Goal: Task Accomplishment & Management: Use online tool/utility

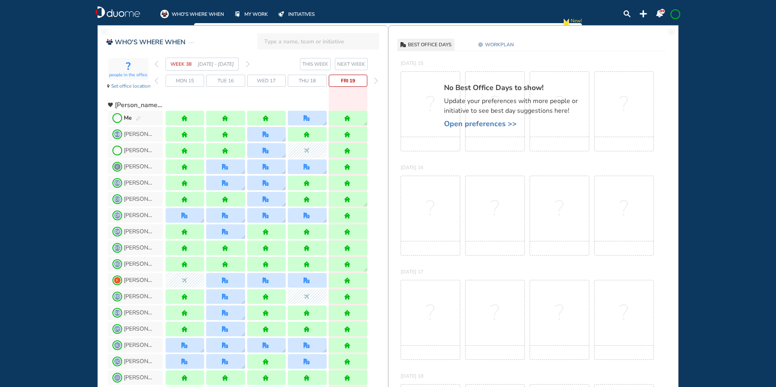
click at [251, 60] on section "WEEK 38 [DATE] - [DATE] THIS WEEK NEXT WEEK" at bounding box center [271, 64] width 233 height 13
drag, startPoint x: 251, startPoint y: 60, endPoint x: 248, endPoint y: 64, distance: 4.6
click at [248, 64] on img "forward week" at bounding box center [248, 64] width 4 height 6
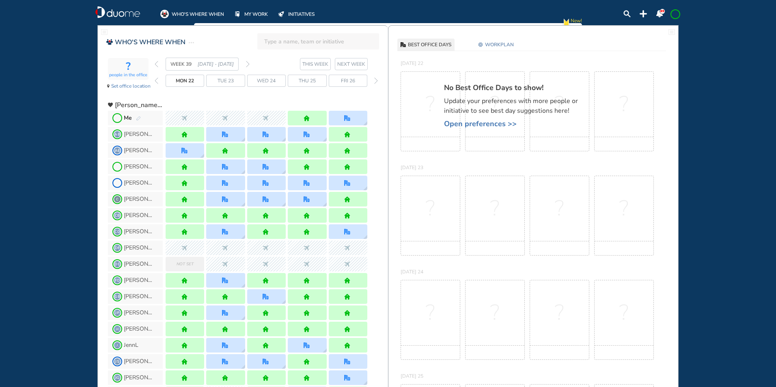
click at [248, 63] on img "forward week" at bounding box center [248, 64] width 4 height 6
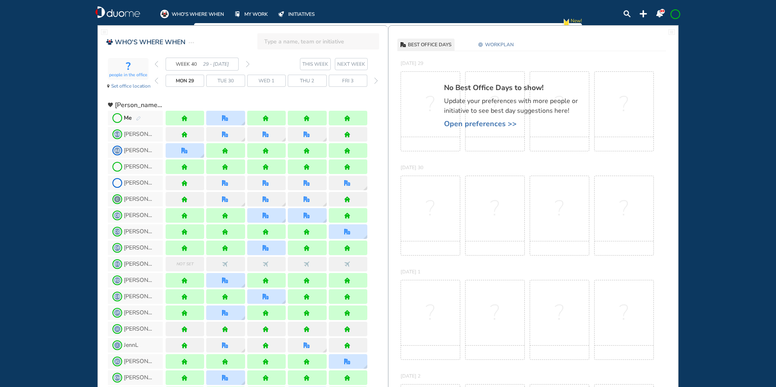
click at [248, 65] on img "forward week" at bounding box center [248, 64] width 4 height 6
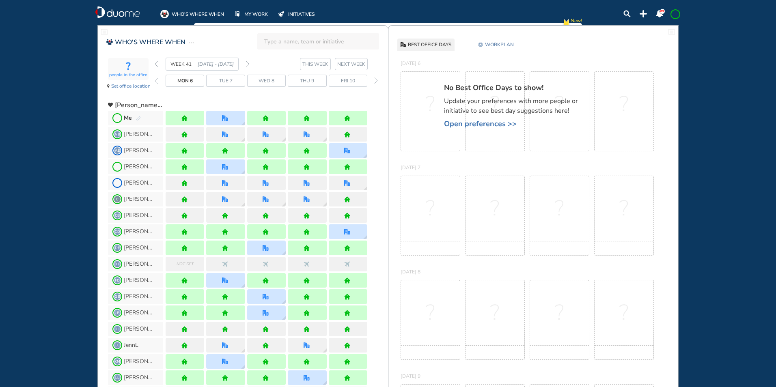
click at [248, 63] on img "forward week" at bounding box center [248, 64] width 4 height 6
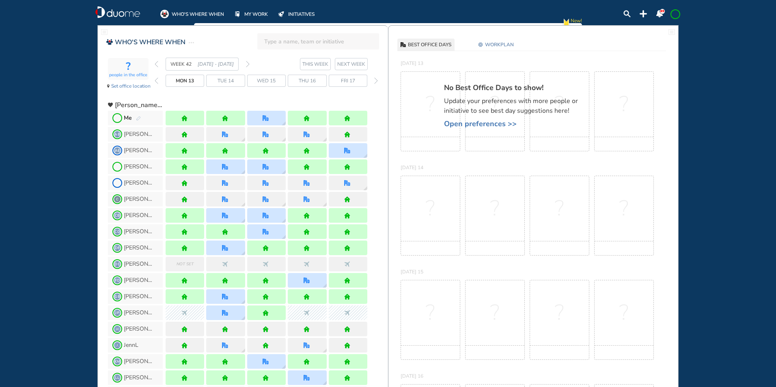
click at [250, 64] on section "WEEK 42 [DATE] - [DATE] THIS WEEK NEXT WEEK" at bounding box center [271, 64] width 233 height 13
click at [248, 64] on img "forward week" at bounding box center [248, 64] width 4 height 6
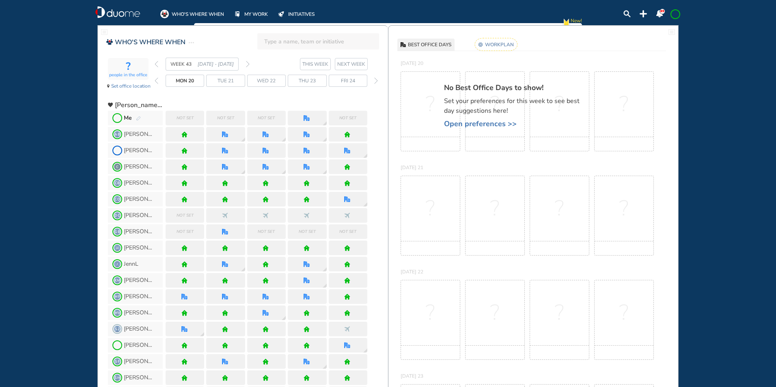
click at [140, 117] on img "pen-edit" at bounding box center [138, 118] width 5 height 5
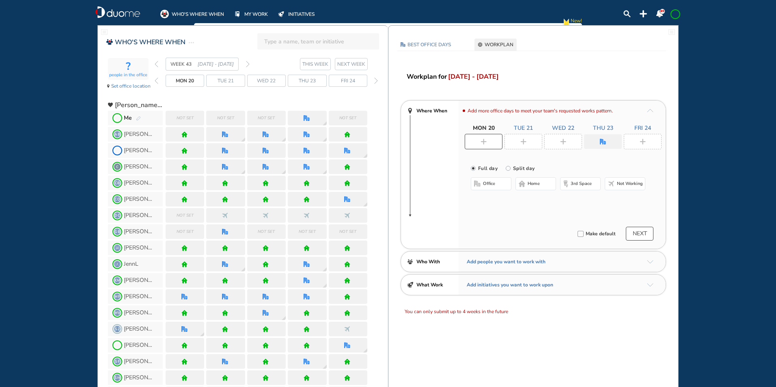
click at [481, 140] on img "plus-rounded-bdbdbd" at bounding box center [484, 142] width 6 height 6
click at [524, 185] on img "home-bdbdbd" at bounding box center [522, 184] width 6 height 6
click at [530, 140] on div at bounding box center [524, 141] width 38 height 15
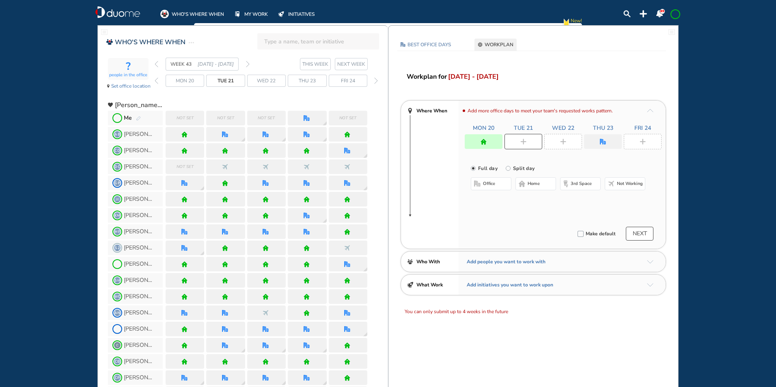
drag, startPoint x: 532, startPoint y: 185, endPoint x: 556, endPoint y: 151, distance: 42.1
click at [532, 183] on span "home" at bounding box center [534, 184] width 12 height 6
click at [563, 142] on img "plus-rounded-bdbdbd" at bounding box center [563, 142] width 6 height 6
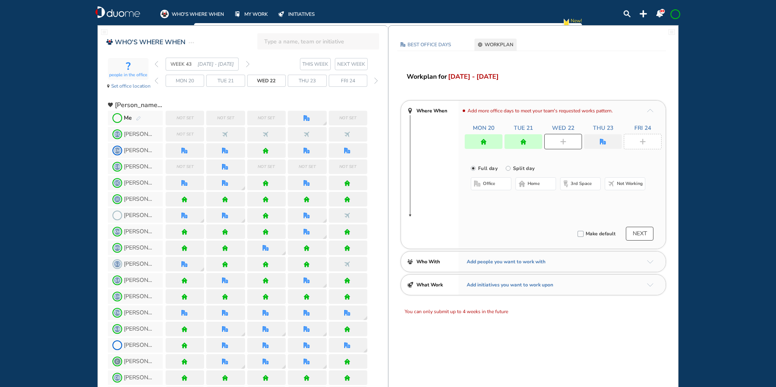
click at [492, 184] on span "office" at bounding box center [489, 184] width 12 height 6
click at [572, 198] on img "cross-thin-blue" at bounding box center [574, 200] width 4 height 4
click at [497, 200] on button "Select location" at bounding box center [492, 200] width 32 height 8
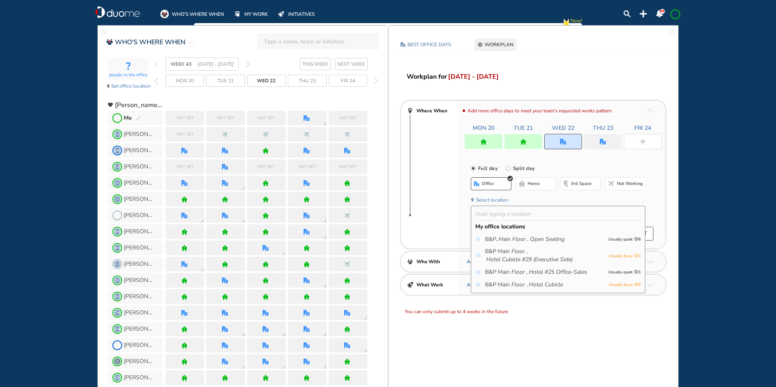
click at [510, 282] on icon "Main Floor ," at bounding box center [513, 285] width 30 height 8
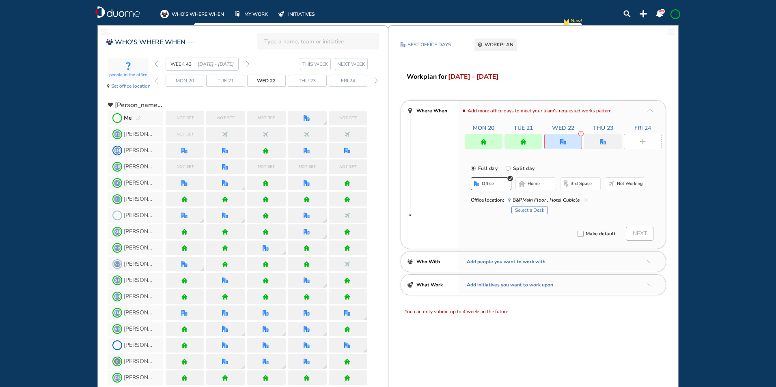
click at [528, 210] on button "Select a Desk" at bounding box center [529, 210] width 37 height 8
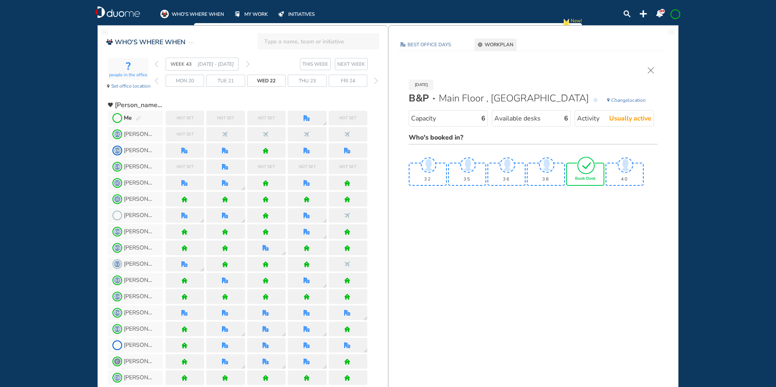
click at [585, 175] on div "Book Desk" at bounding box center [585, 175] width 37 height 22
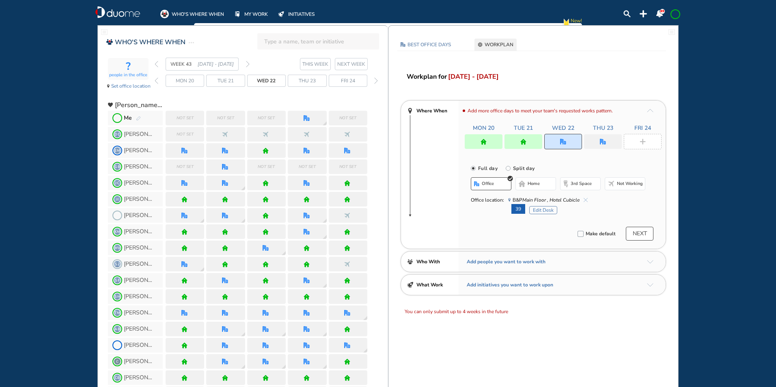
click at [598, 142] on div at bounding box center [603, 141] width 38 height 15
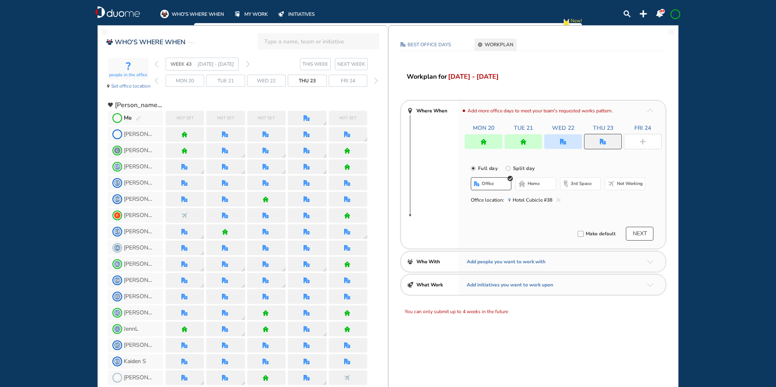
drag, startPoint x: 558, startPoint y: 200, endPoint x: 555, endPoint y: 196, distance: 4.3
click at [559, 199] on img "cross-thin-blue" at bounding box center [558, 200] width 4 height 4
click at [534, 183] on span "home" at bounding box center [534, 184] width 12 height 6
click at [643, 137] on div at bounding box center [643, 141] width 38 height 15
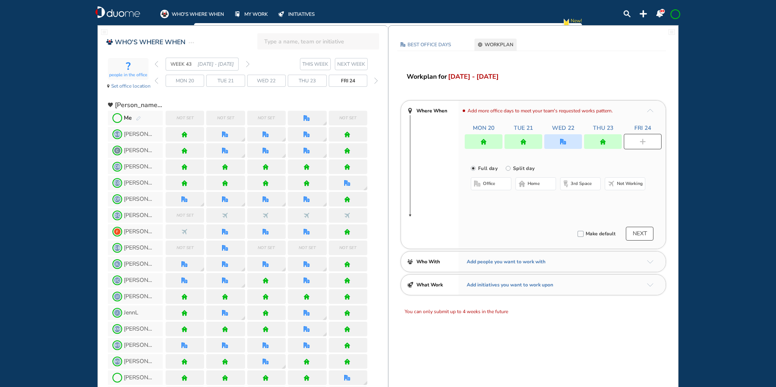
click at [536, 183] on span "home" at bounding box center [534, 184] width 12 height 6
click at [672, 14] on span at bounding box center [675, 14] width 6 height 6
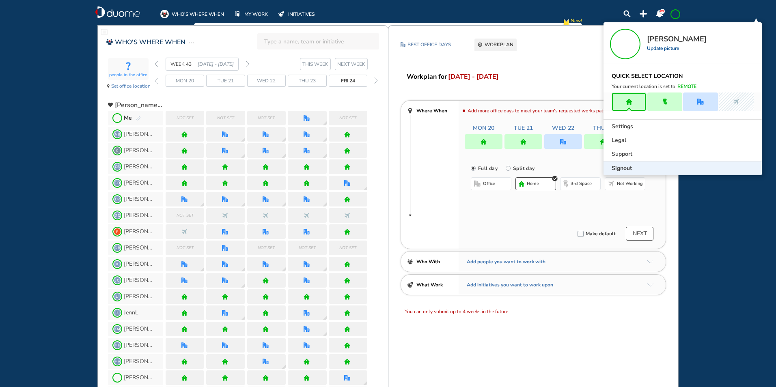
click at [616, 170] on span "Signout" at bounding box center [622, 168] width 20 height 8
